Goal: Check status: Check status

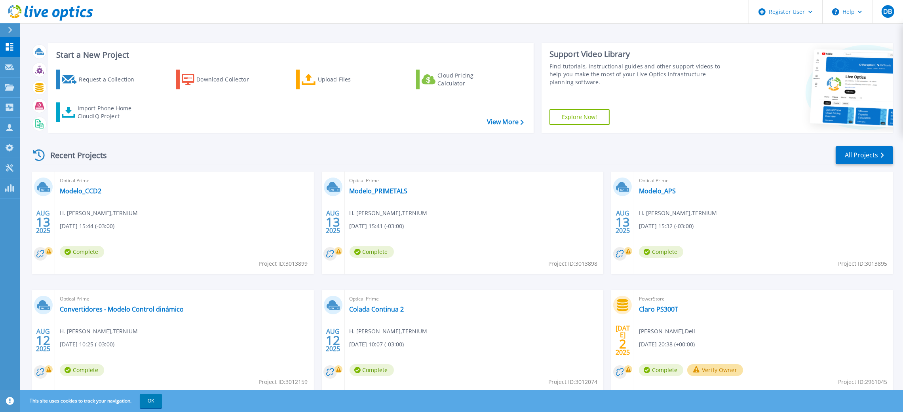
scroll to position [26, 0]
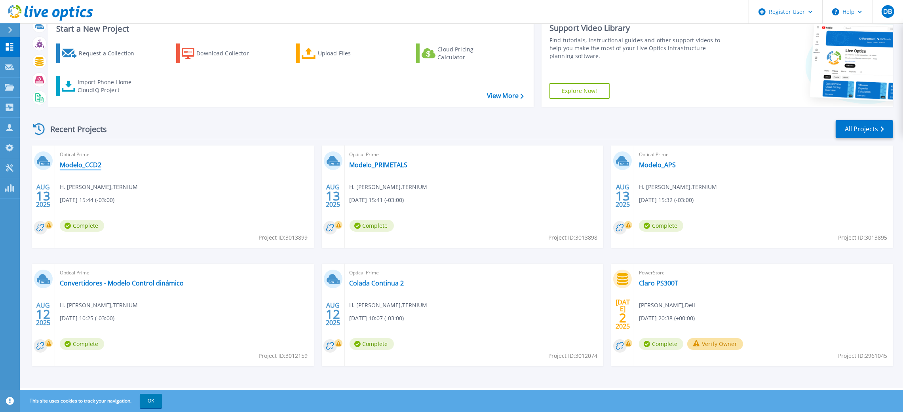
click at [65, 163] on link "Modelo_CCD2" at bounding box center [81, 165] width 42 height 8
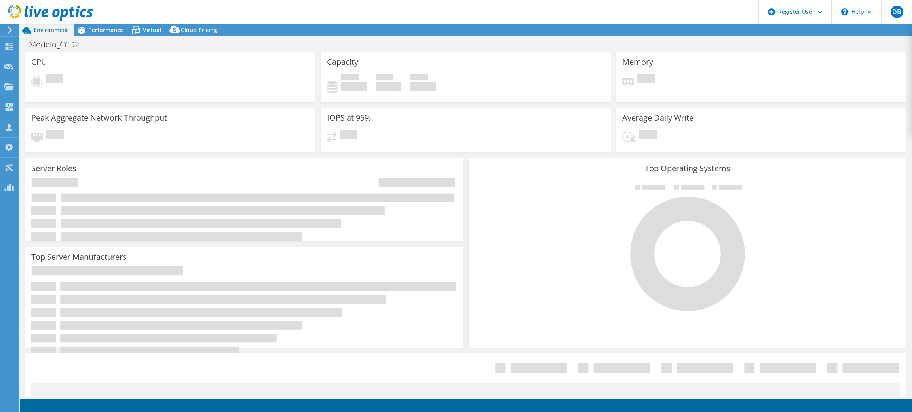
select select "USD"
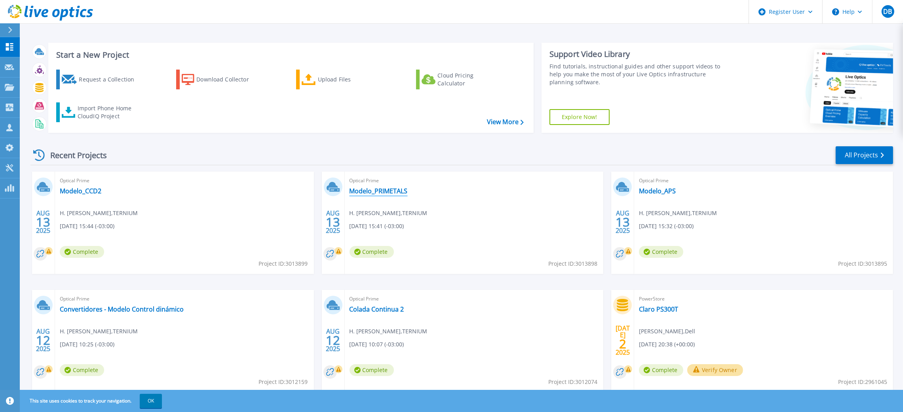
click at [369, 192] on link "Modelo_PRIMETALS" at bounding box center [378, 191] width 58 height 8
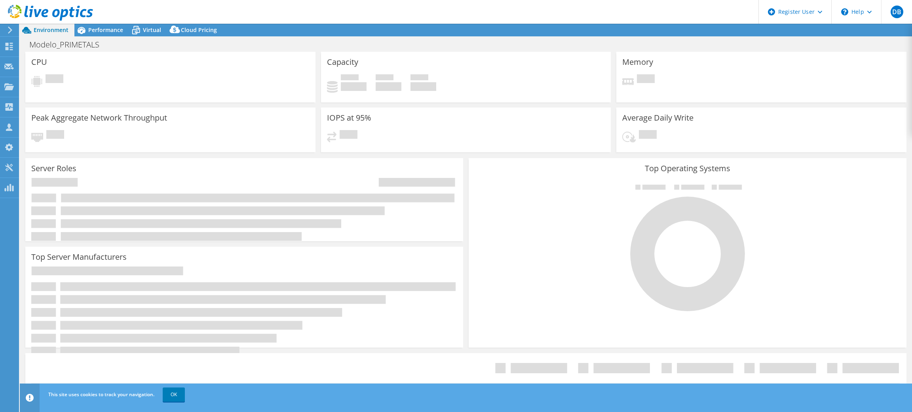
select select "USD"
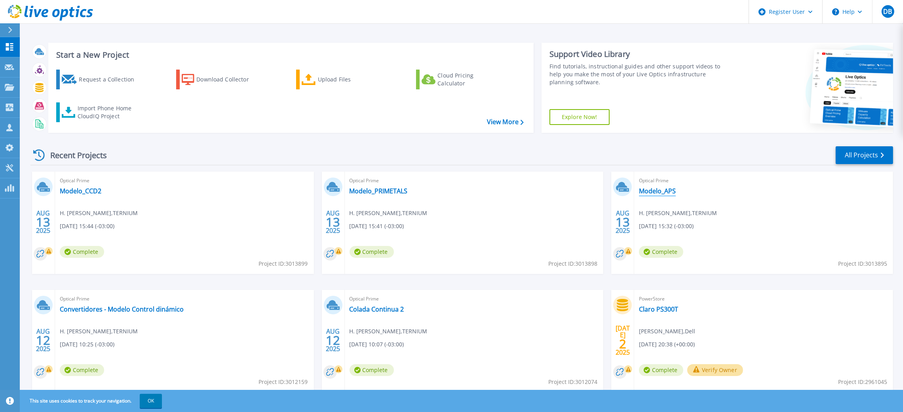
click at [653, 190] on link "Modelo_APS" at bounding box center [657, 191] width 37 height 8
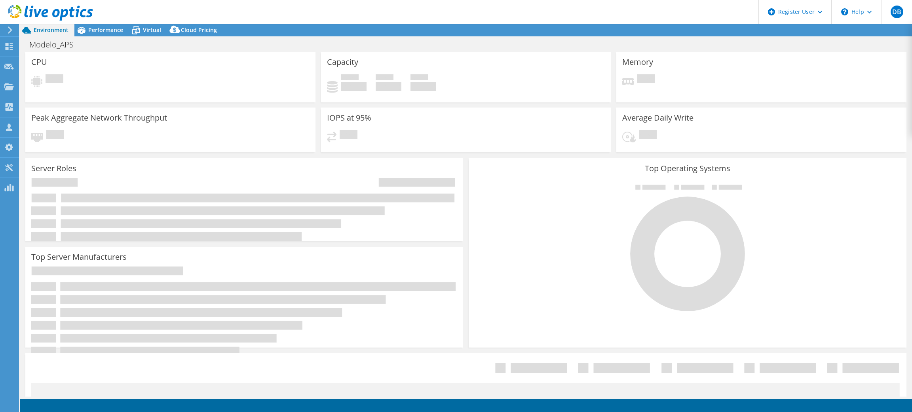
select select "USD"
select select "SouthAmerica"
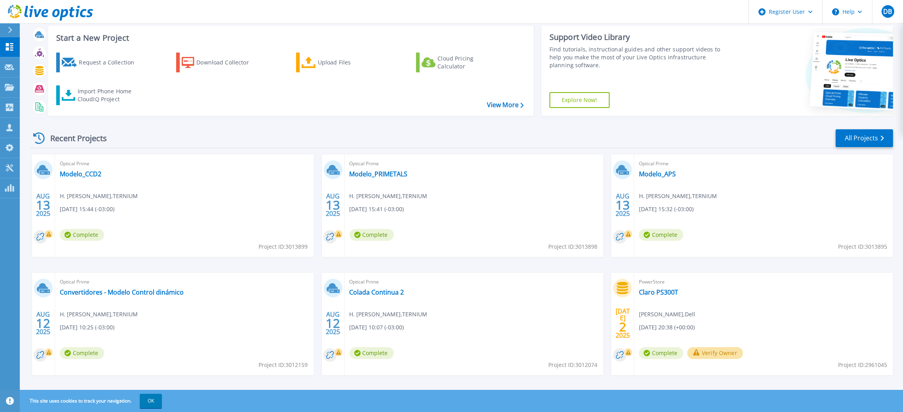
scroll to position [26, 0]
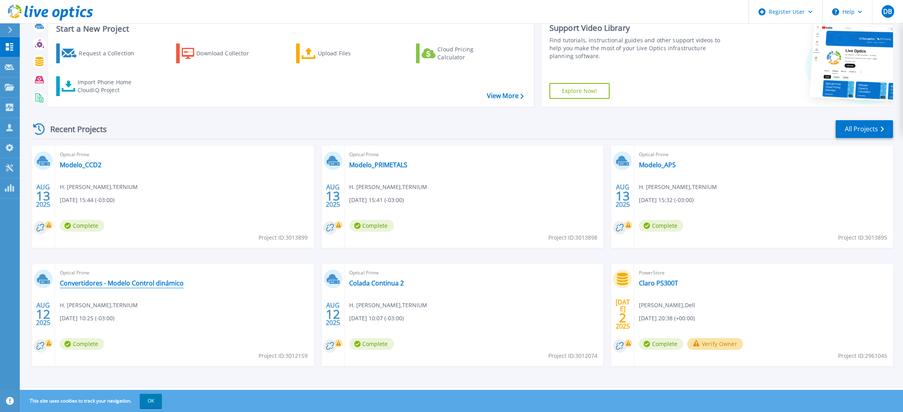
click at [137, 281] on link "Convertidores - Modelo Control dinámico" at bounding box center [122, 283] width 124 height 8
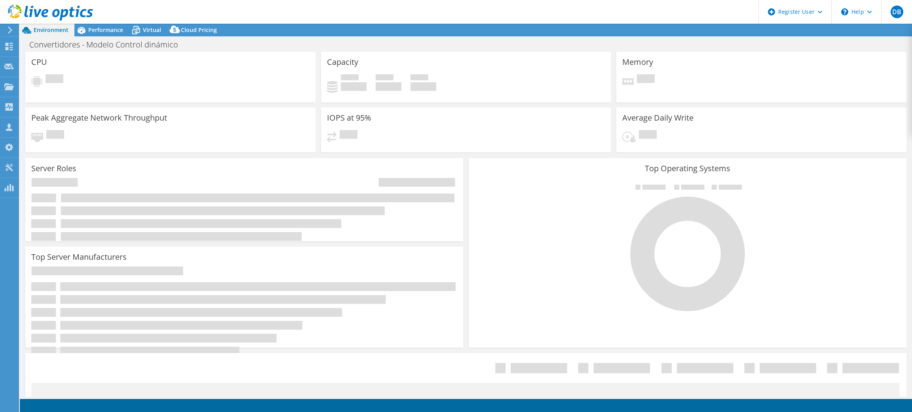
select select "USD"
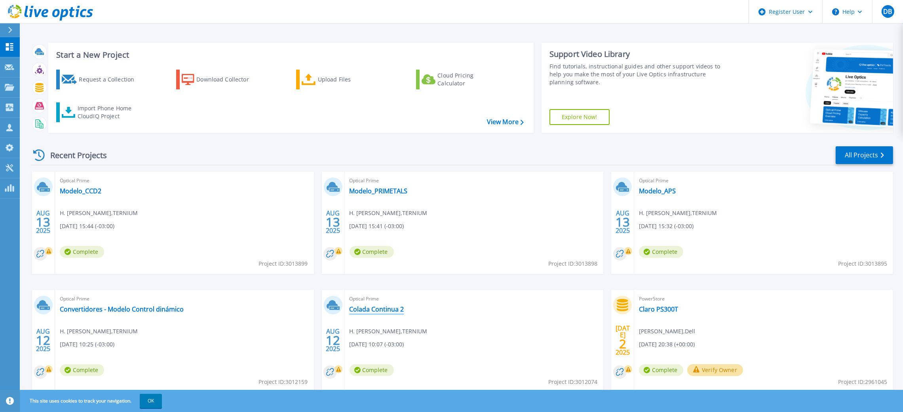
scroll to position [26, 0]
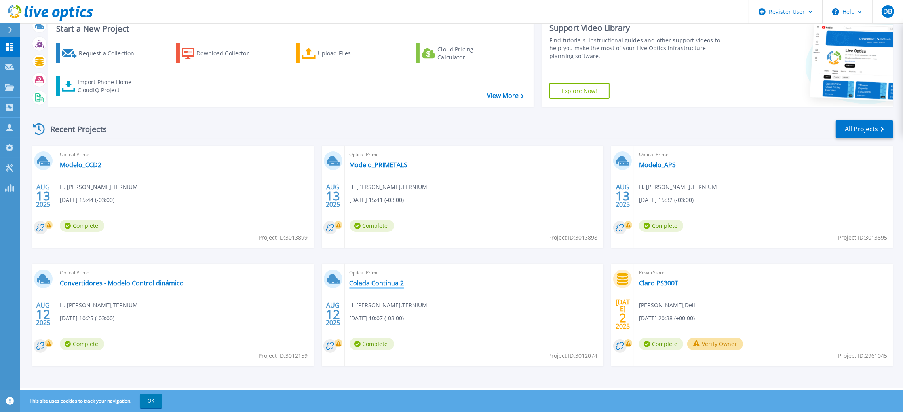
click at [378, 285] on link "Colada Continua 2" at bounding box center [376, 283] width 55 height 8
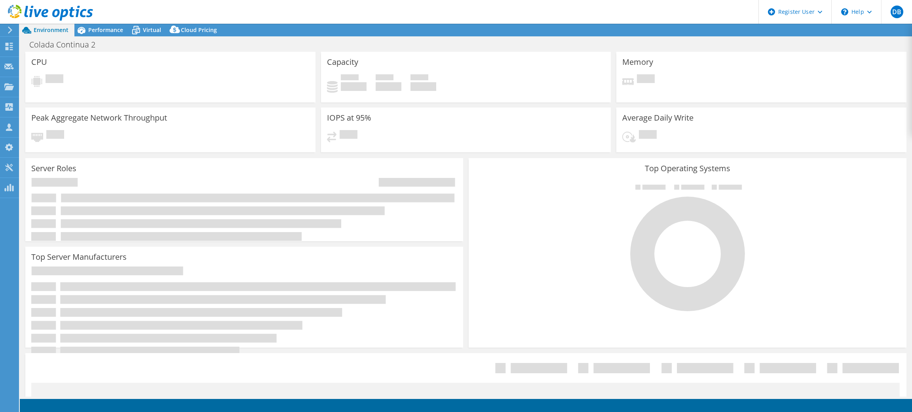
select select "USD"
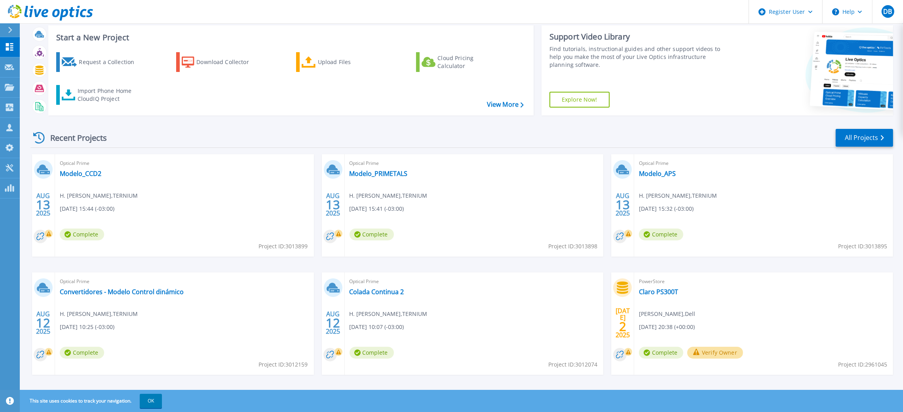
scroll to position [26, 0]
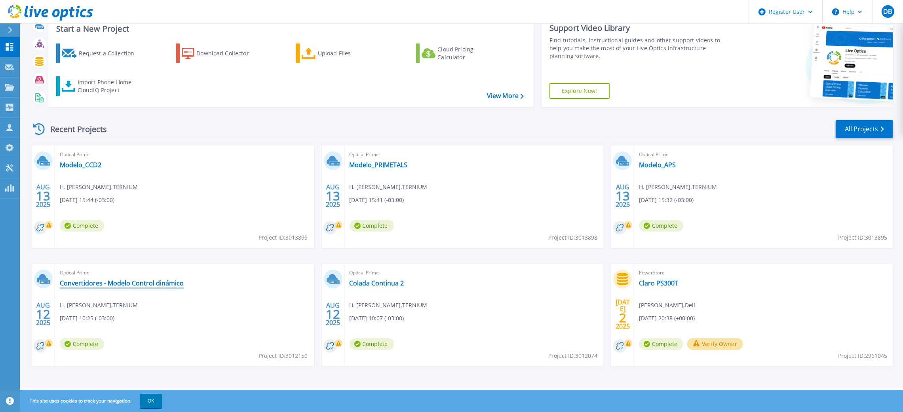
click at [136, 279] on link "Convertidores - Modelo Control dinámico" at bounding box center [122, 283] width 124 height 8
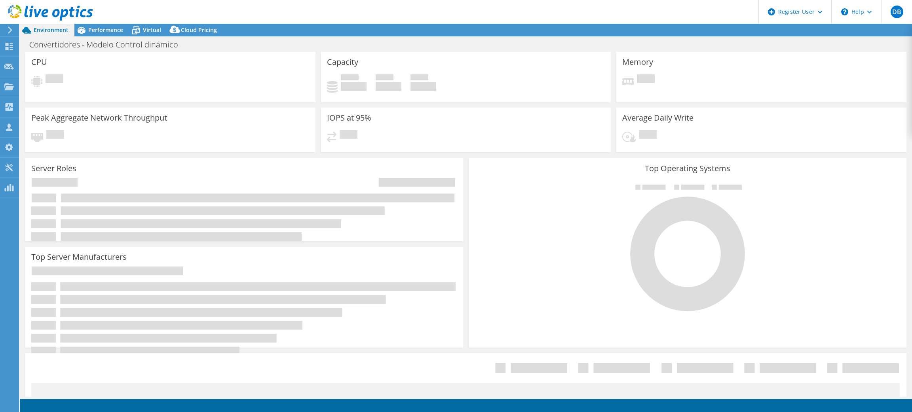
select select "USD"
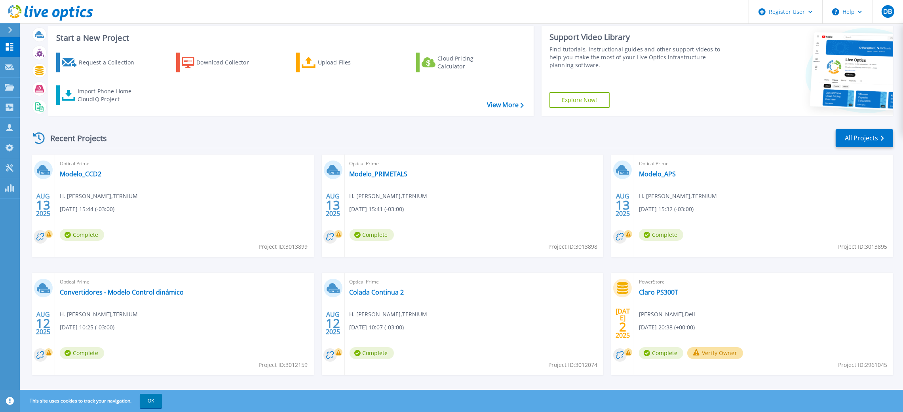
scroll to position [26, 0]
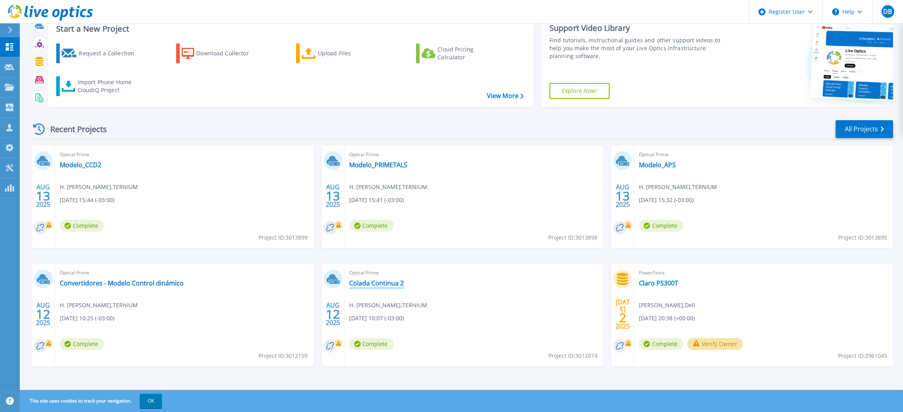
click at [371, 285] on link "Colada Continua 2" at bounding box center [376, 283] width 55 height 8
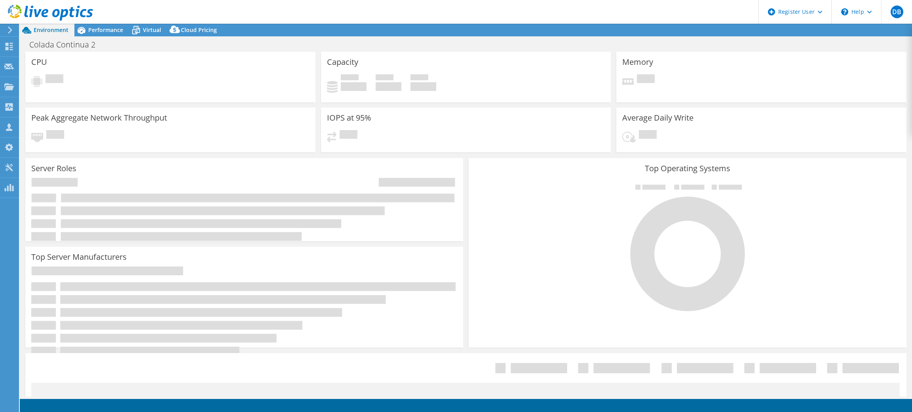
select select "USD"
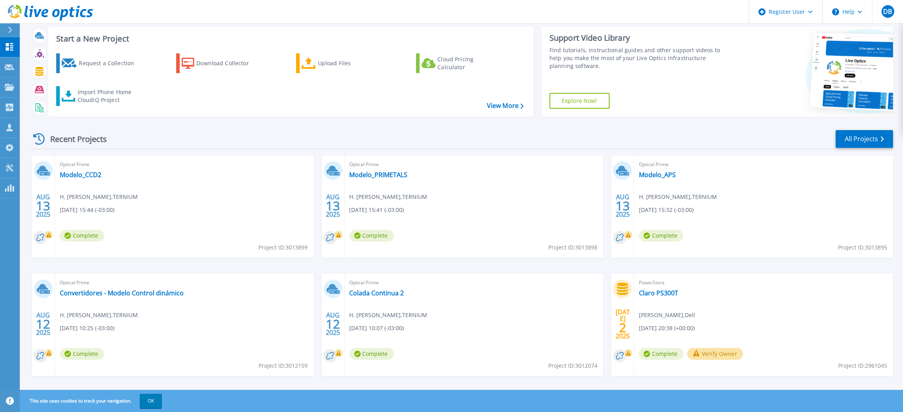
scroll to position [26, 0]
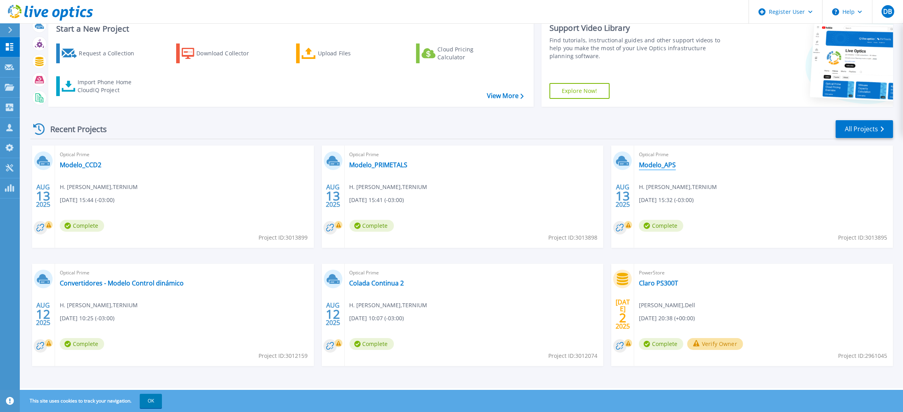
click at [664, 163] on link "Modelo_APS" at bounding box center [657, 165] width 37 height 8
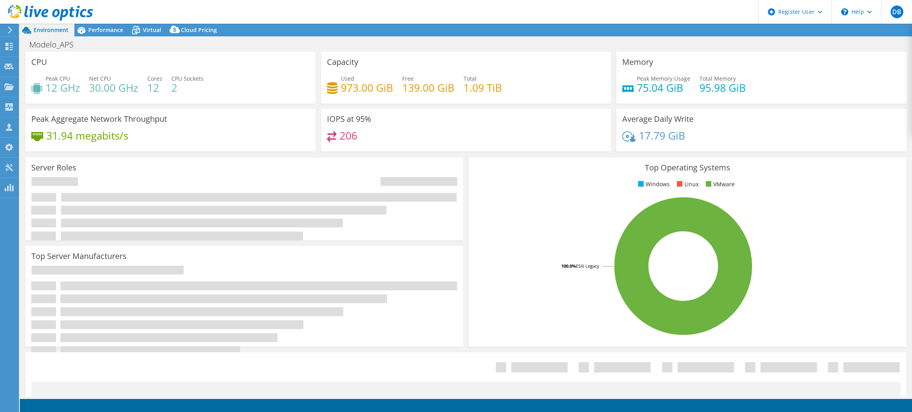
select select "USD"
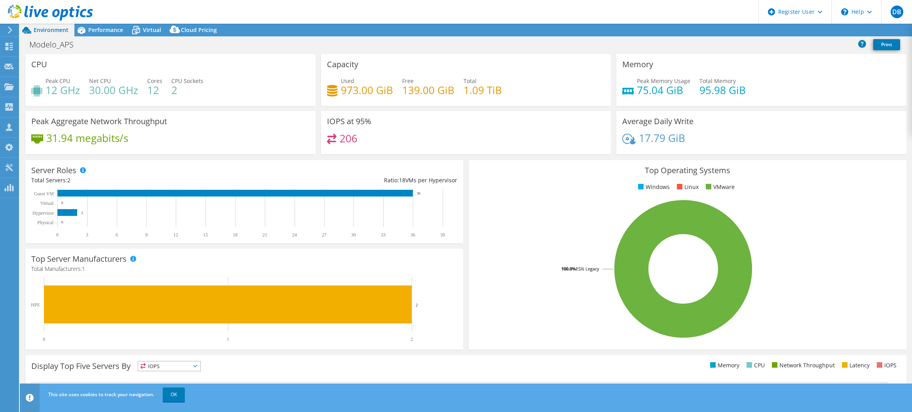
select select "SouthAmerica"
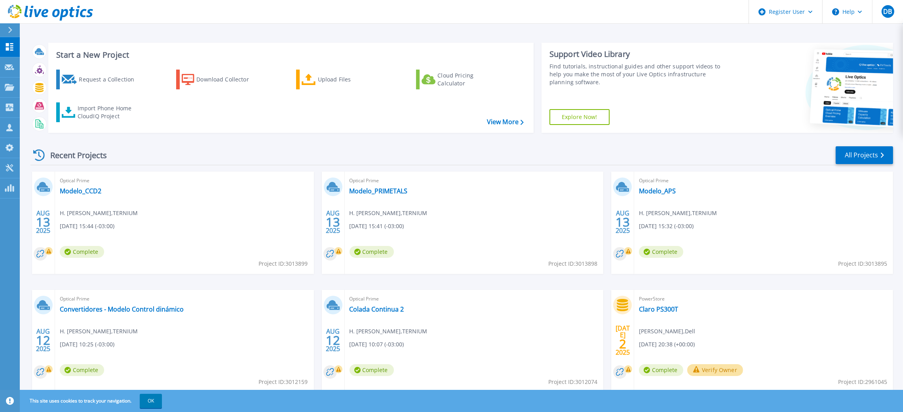
scroll to position [26, 0]
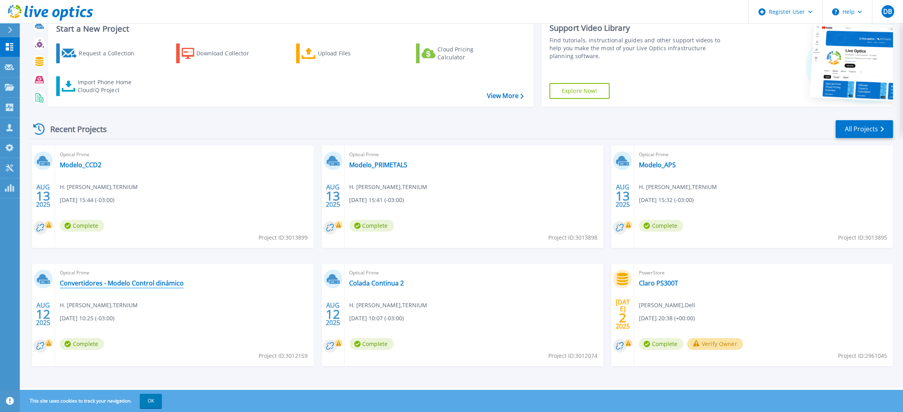
click at [141, 282] on link "Convertidores - Modelo Control dinámico" at bounding box center [122, 283] width 124 height 8
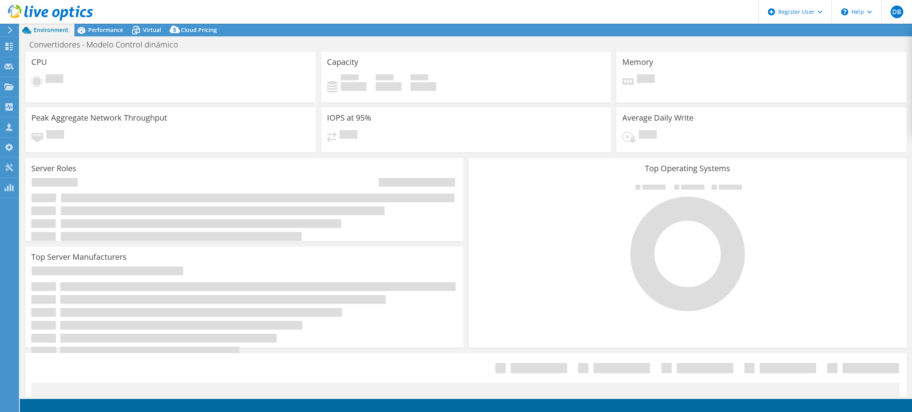
select select "USD"
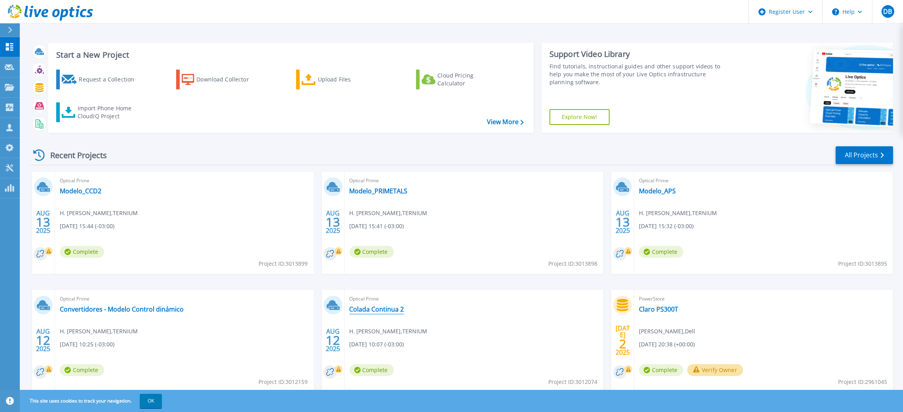
click at [391, 310] on link "Colada Continua 2" at bounding box center [376, 310] width 55 height 8
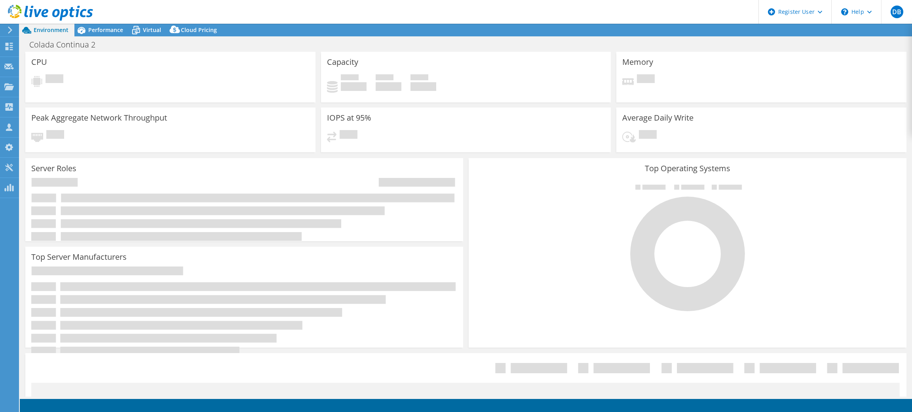
select select "USD"
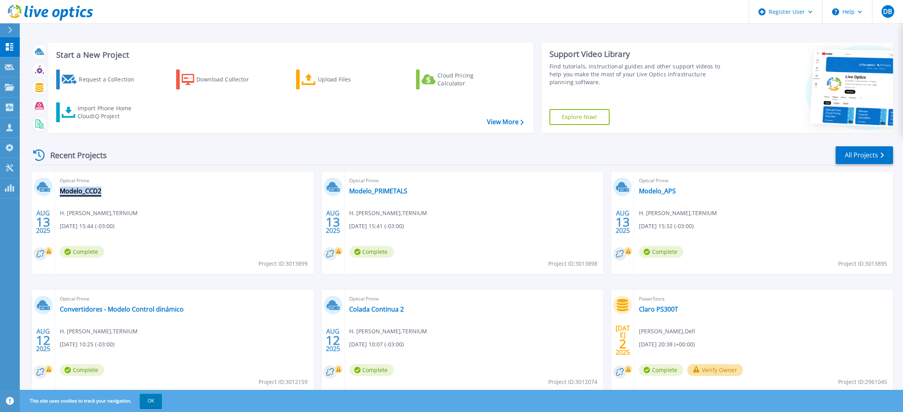
drag, startPoint x: 104, startPoint y: 193, endPoint x: 61, endPoint y: 195, distance: 43.6
click at [61, 195] on div "Optical Prime Modelo_CCD2 H. Fabian Villarroel , TERNIUM 08/13/2025, 15:44 (-03…" at bounding box center [184, 223] width 259 height 103
copy link "Modelo_CCD2"
drag, startPoint x: 410, startPoint y: 196, endPoint x: 348, endPoint y: 196, distance: 61.7
click at [348, 196] on div "Optical Prime Modelo_PRIMETALS H. Fabian Villarroel , TERNIUM 08/13/2025, 15:41…" at bounding box center [474, 223] width 259 height 103
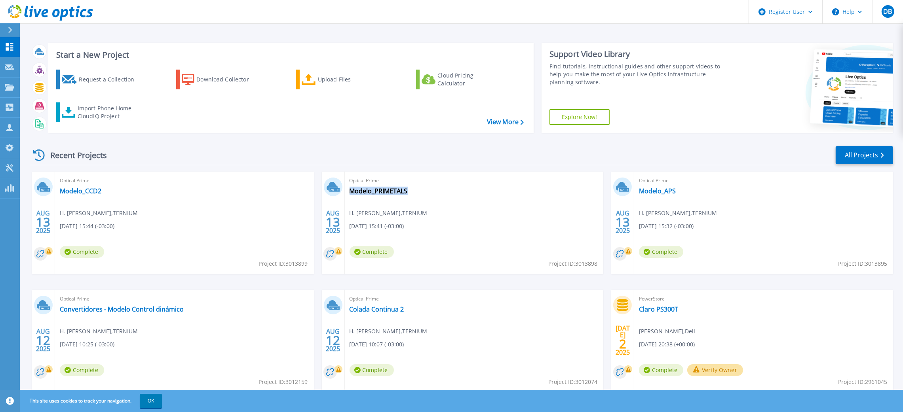
copy link "Modelo_PRIMETALS"
click at [674, 193] on link "Modelo_APS" at bounding box center [657, 191] width 37 height 8
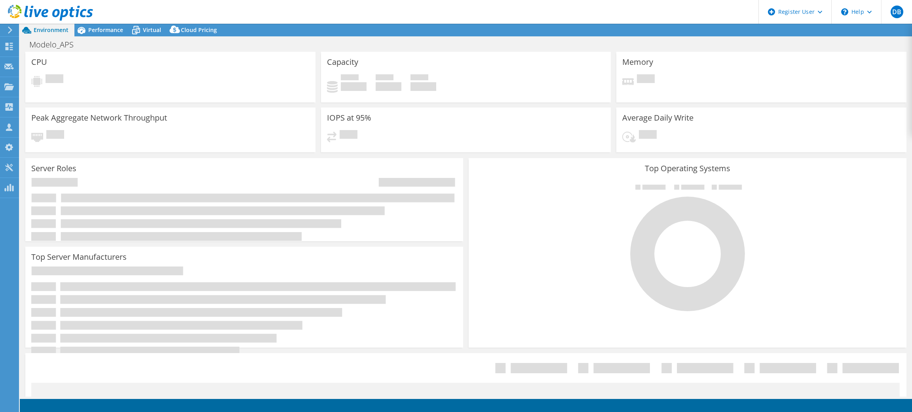
select select "SouthAmerica"
select select "USD"
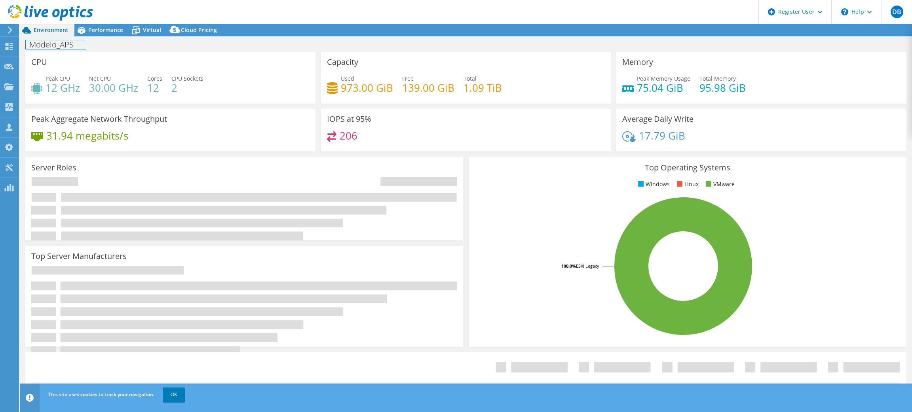
click at [87, 44] on div "Modelo_APS Print" at bounding box center [466, 44] width 892 height 15
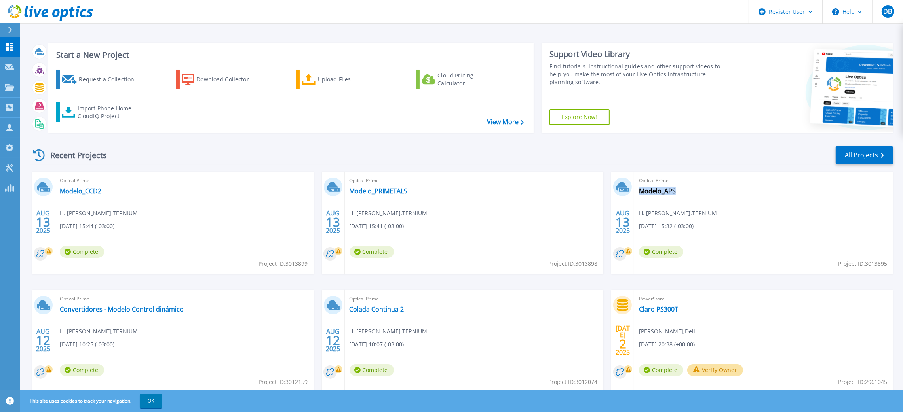
drag, startPoint x: 678, startPoint y: 192, endPoint x: 636, endPoint y: 194, distance: 42.8
click at [636, 194] on div "Optical Prime Modelo_APS H. [PERSON_NAME] , TERNIUM [DATE] 15:32 (-03:00) Compl…" at bounding box center [763, 223] width 259 height 103
copy link "Modelo_APS"
drag, startPoint x: 189, startPoint y: 309, endPoint x: 183, endPoint y: 311, distance: 6.4
click at [183, 311] on div "Optical Prime Convertidores - Modelo Control dinámico H. [PERSON_NAME] , TERNIU…" at bounding box center [184, 341] width 259 height 103
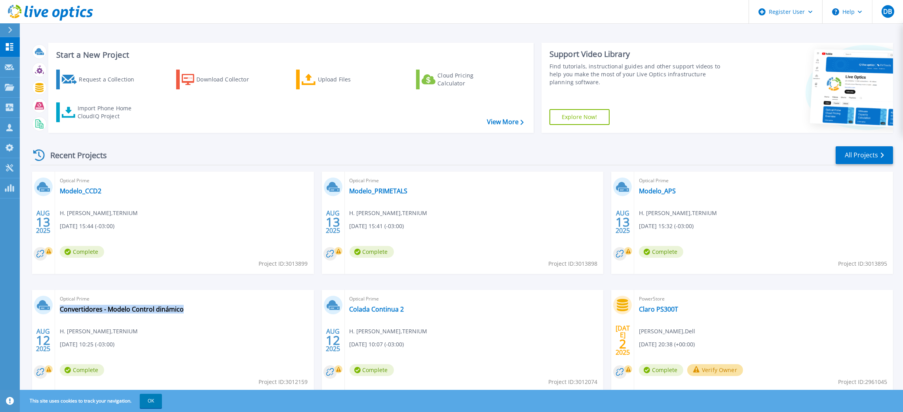
copy div "Convertidores - Modelo Control dinámico"
drag, startPoint x: 415, startPoint y: 309, endPoint x: 408, endPoint y: 310, distance: 7.1
click at [408, 310] on div "Optical Prime Colada Continua 2 H. [PERSON_NAME] , TERNIUM [DATE] 10:07 (-03:00…" at bounding box center [474, 341] width 259 height 103
copy div "Colada Continua 2"
click at [71, 192] on link "Modelo_CCD2" at bounding box center [81, 191] width 42 height 8
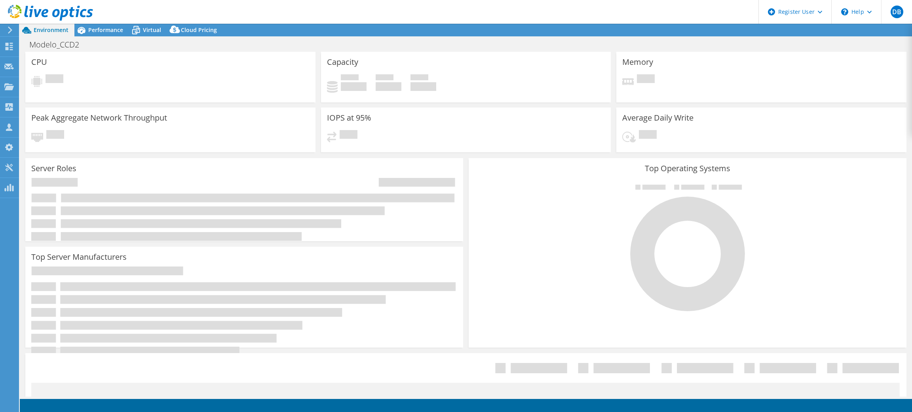
select select "USD"
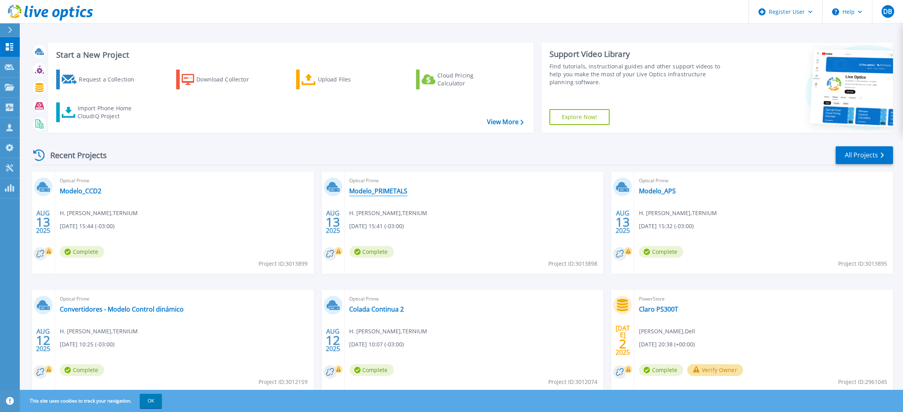
click at [392, 190] on link "Modelo_PRIMETALS" at bounding box center [378, 191] width 58 height 8
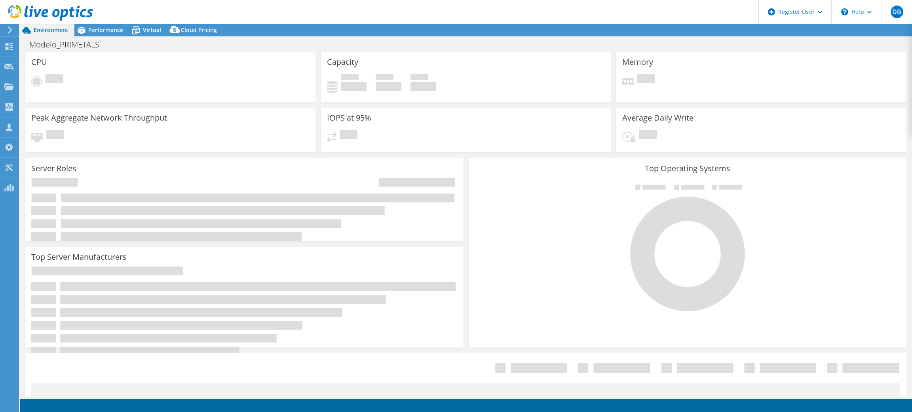
select select "USD"
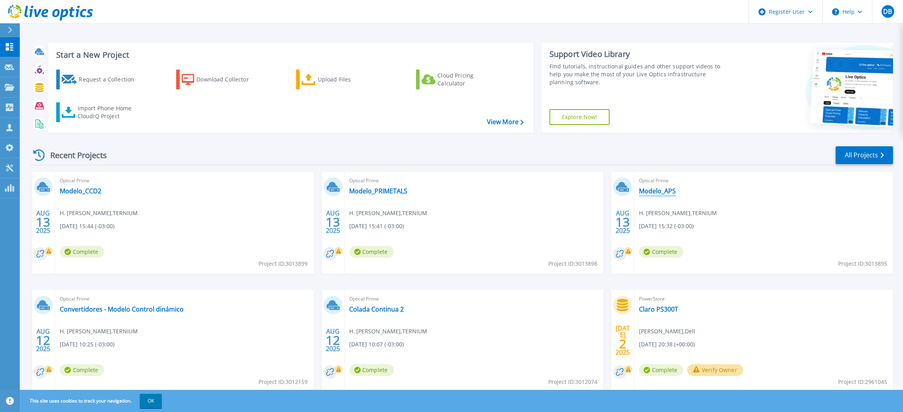
click at [656, 191] on link "Modelo_APS" at bounding box center [657, 191] width 37 height 8
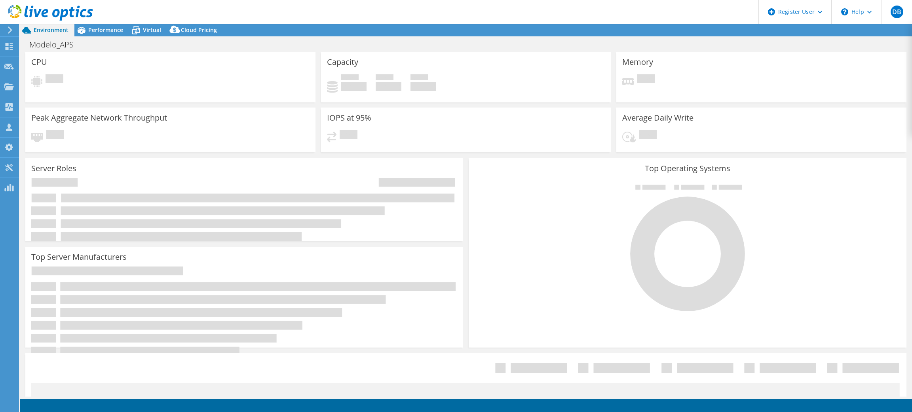
select select "SouthAmerica"
select select "USD"
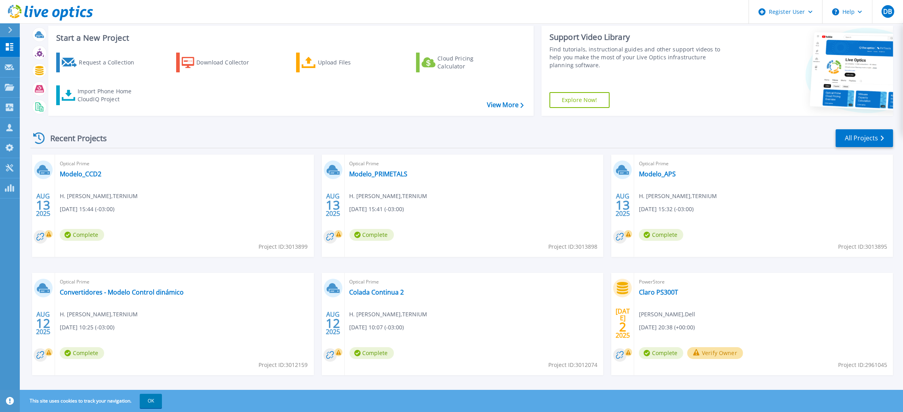
scroll to position [26, 0]
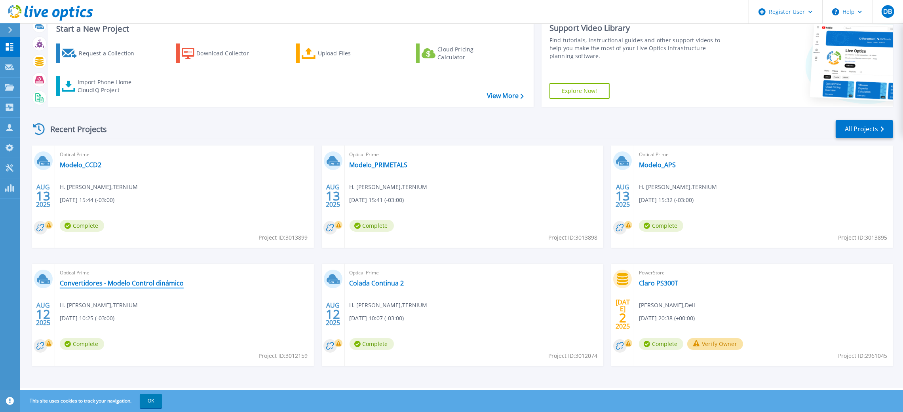
click at [118, 283] on link "Convertidores - Modelo Control dinámico" at bounding box center [122, 283] width 124 height 8
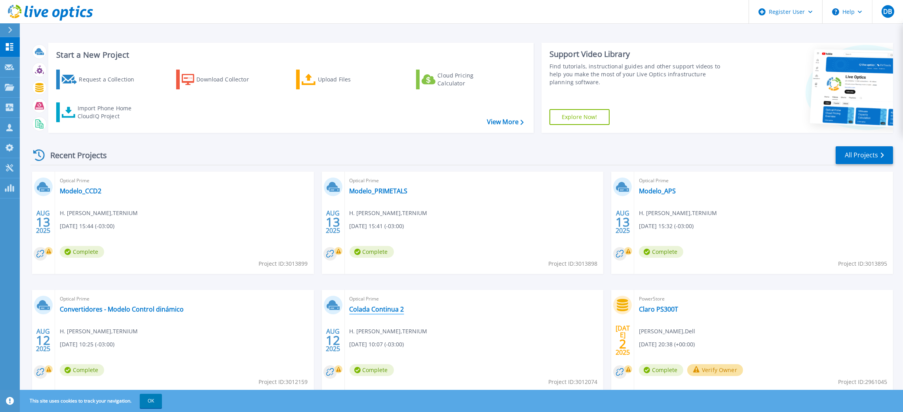
click at [399, 308] on link "Colada Continua 2" at bounding box center [376, 310] width 55 height 8
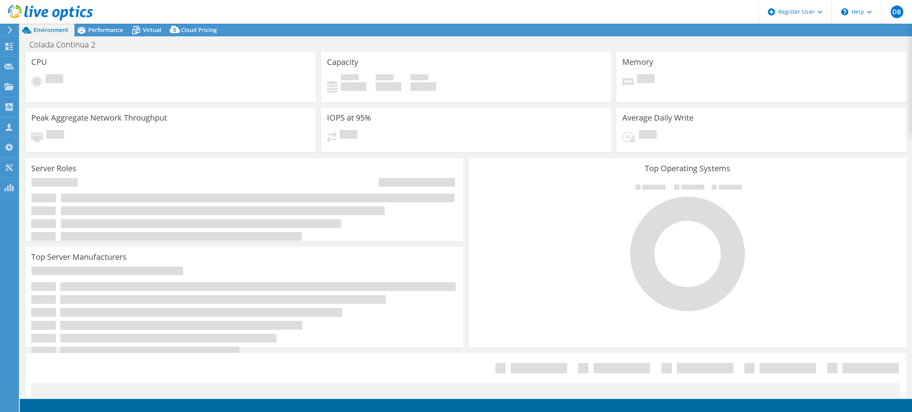
select select "USD"
